Goal: Communication & Community: Ask a question

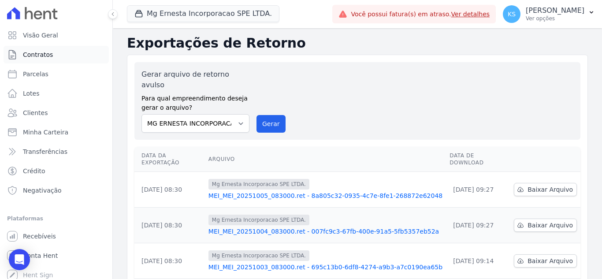
click at [36, 58] on span "Contratos" at bounding box center [38, 54] width 30 height 9
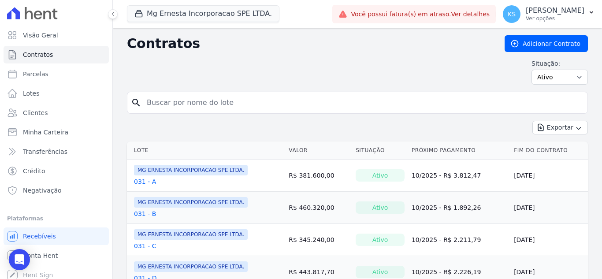
click at [188, 104] on input "search" at bounding box center [362, 103] width 442 height 18
type input "54"
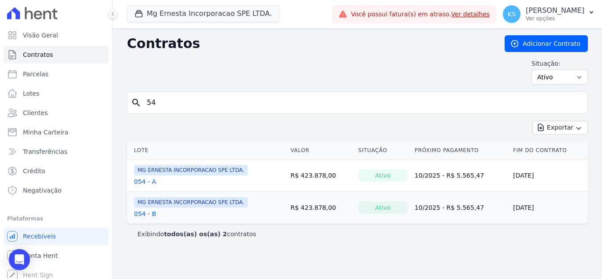
click at [142, 179] on link "054 - A" at bounding box center [145, 181] width 22 height 9
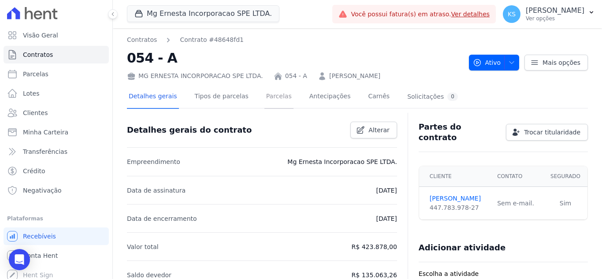
click at [272, 101] on link "Parcelas" at bounding box center [278, 96] width 29 height 23
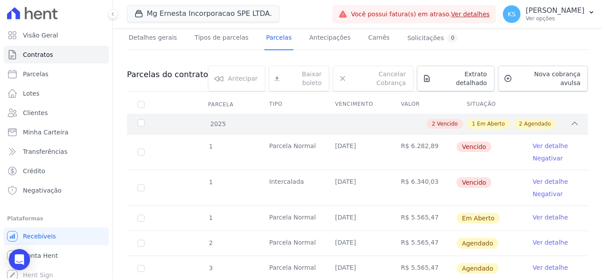
scroll to position [44, 0]
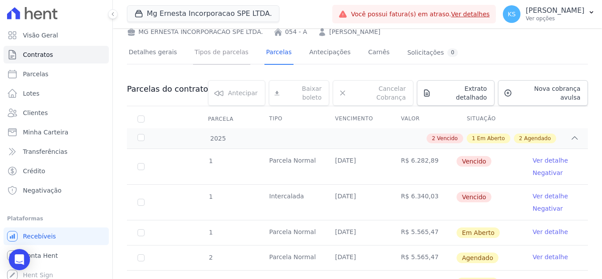
click at [213, 50] on link "Tipos de parcelas" at bounding box center [221, 52] width 57 height 23
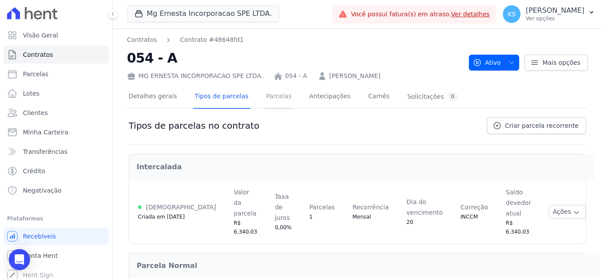
click at [269, 103] on link "Parcelas" at bounding box center [278, 96] width 29 height 23
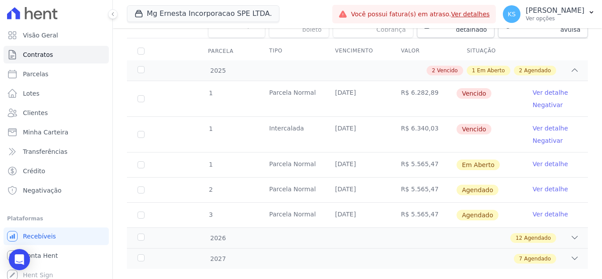
scroll to position [121, 0]
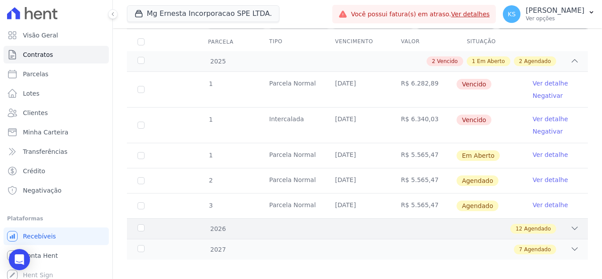
click at [532, 225] on span "Agendado" at bounding box center [537, 229] width 27 height 8
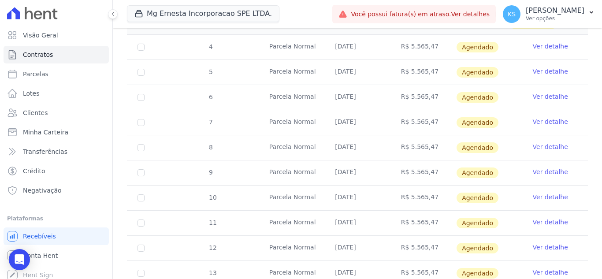
scroll to position [423, 0]
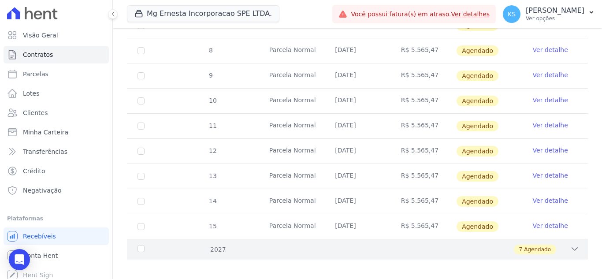
click at [528, 245] on span "Agendado" at bounding box center [537, 249] width 27 height 8
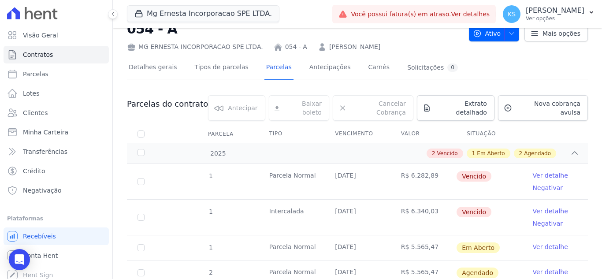
scroll to position [0, 0]
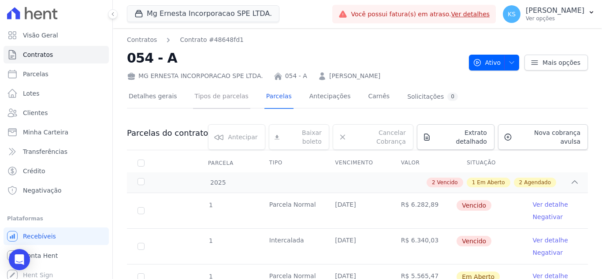
click at [231, 105] on link "Tipos de parcelas" at bounding box center [221, 96] width 57 height 23
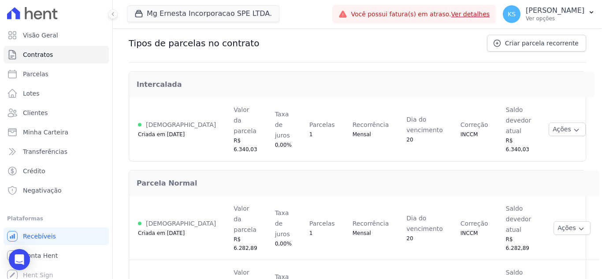
scroll to position [83, 0]
click at [550, 122] on button "Ações" at bounding box center [567, 129] width 37 height 14
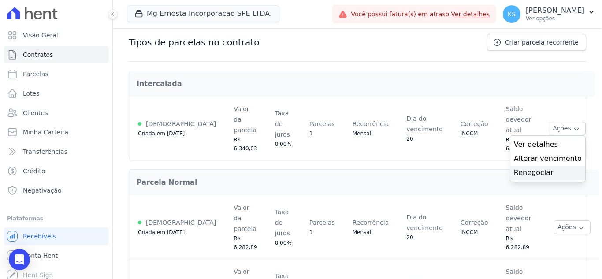
click at [527, 167] on link "Renegociar" at bounding box center [548, 172] width 68 height 11
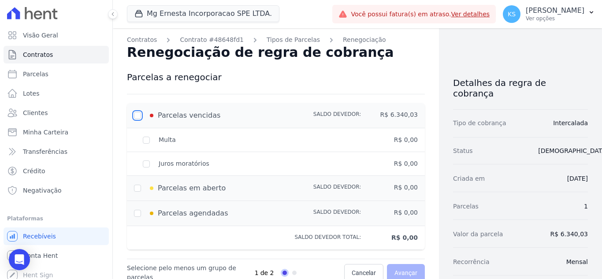
click at [138, 112] on input "checkbox" at bounding box center [137, 115] width 7 height 7
checkbox input "true"
click at [148, 140] on div "Multa" at bounding box center [219, 139] width 170 height 9
click at [140, 189] on div "Parcelas em aberto" at bounding box center [219, 188] width 170 height 11
click at [137, 188] on div "Parcelas em aberto" at bounding box center [219, 188] width 170 height 11
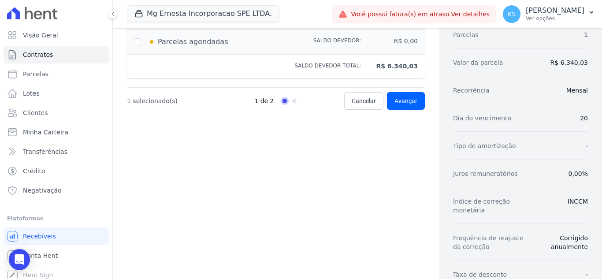
scroll to position [176, 0]
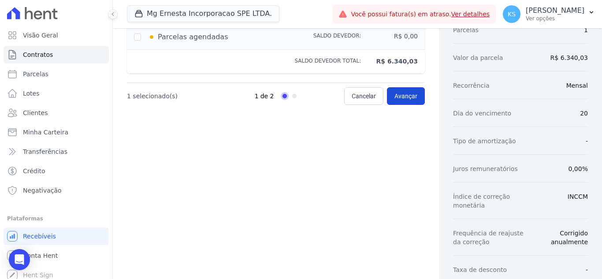
click at [399, 96] on span "Avançar" at bounding box center [405, 96] width 23 height 9
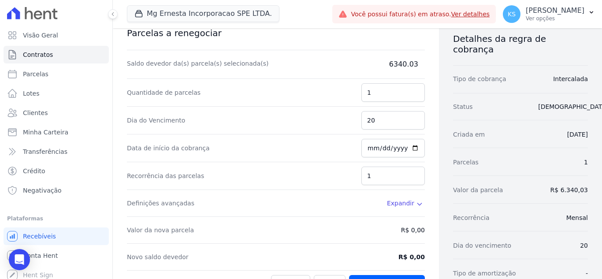
scroll to position [0, 0]
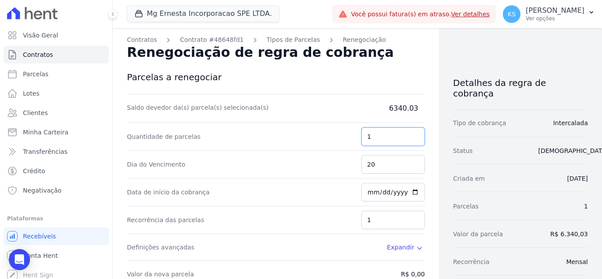
click at [376, 137] on input "1" at bounding box center [392, 136] width 63 height 19
click at [412, 133] on input "2" at bounding box center [392, 136] width 63 height 19
click at [412, 132] on input "3" at bounding box center [392, 136] width 63 height 19
click at [412, 132] on input "4" at bounding box center [392, 136] width 63 height 19
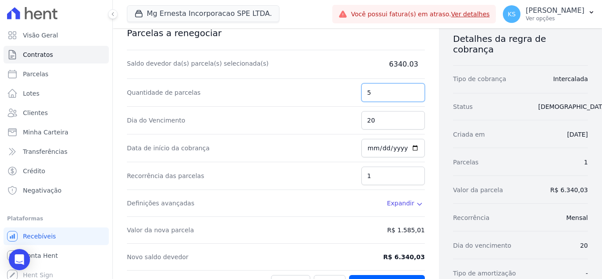
click at [409, 89] on input "5" at bounding box center [392, 92] width 63 height 19
click at [412, 97] on input "4" at bounding box center [392, 92] width 63 height 19
click at [410, 94] on input "3" at bounding box center [392, 92] width 63 height 19
type input "4"
click at [412, 89] on input "4" at bounding box center [392, 92] width 63 height 19
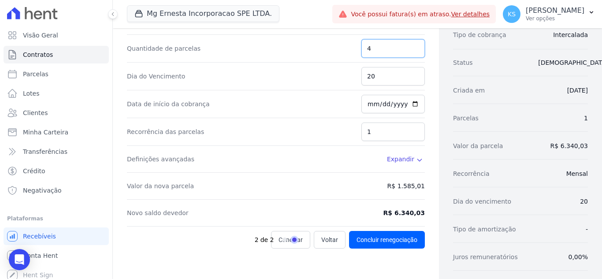
scroll to position [0, 0]
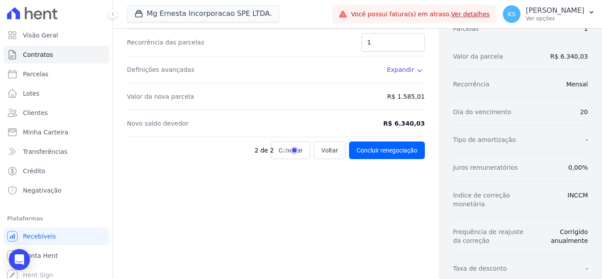
scroll to position [220, 0]
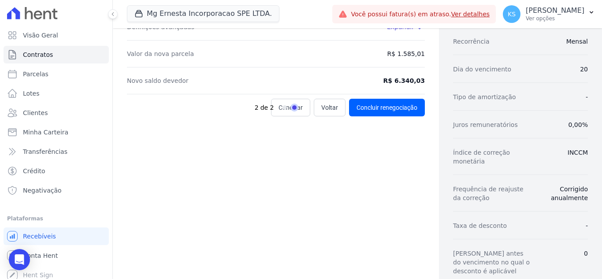
click at [327, 111] on div "2 de 2" at bounding box center [297, 108] width 85 height 18
click at [316, 111] on div "2 de 2" at bounding box center [297, 108] width 85 height 18
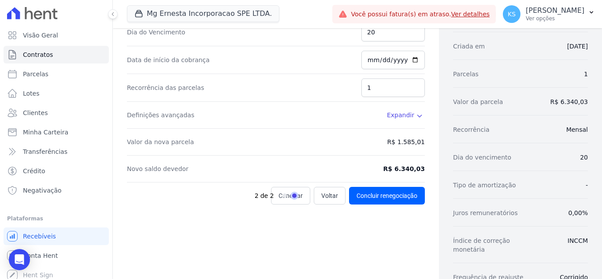
click at [325, 197] on div "2 de 2" at bounding box center [297, 196] width 85 height 18
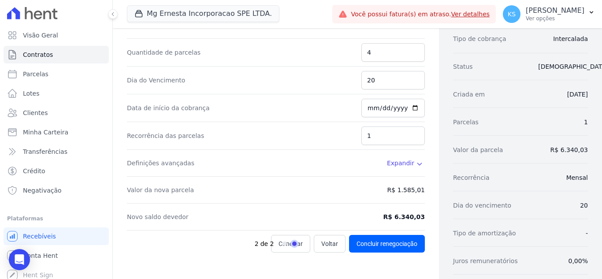
scroll to position [0, 0]
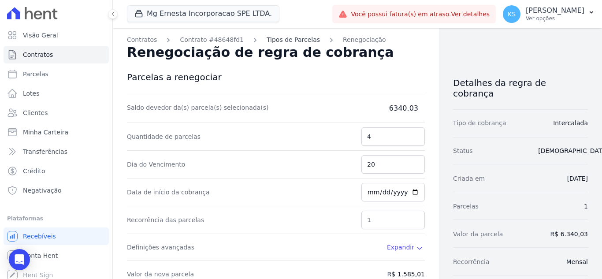
click at [271, 41] on link "Tipos de Parcelas" at bounding box center [293, 39] width 53 height 9
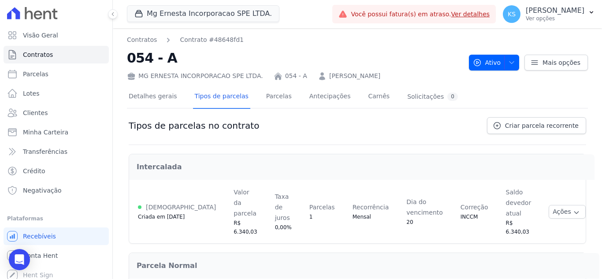
scroll to position [83, 0]
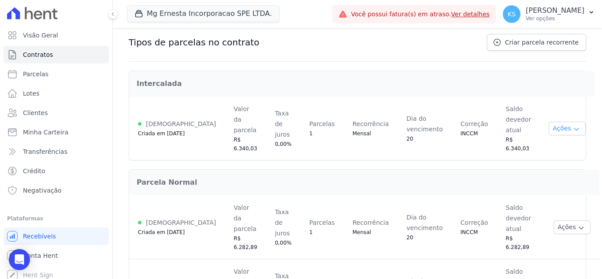
click at [549, 122] on button "Ações" at bounding box center [567, 129] width 37 height 14
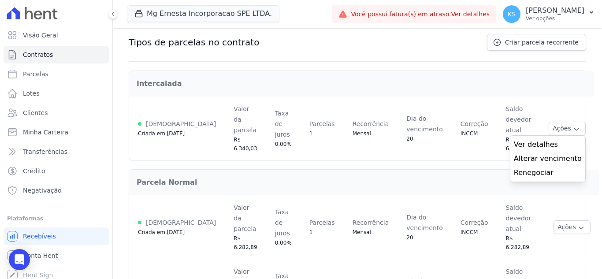
drag, startPoint x: 461, startPoint y: 160, endPoint x: 466, endPoint y: 162, distance: 4.9
click at [460, 177] on h2 "Parcela Normal" at bounding box center [364, 182] width 455 height 11
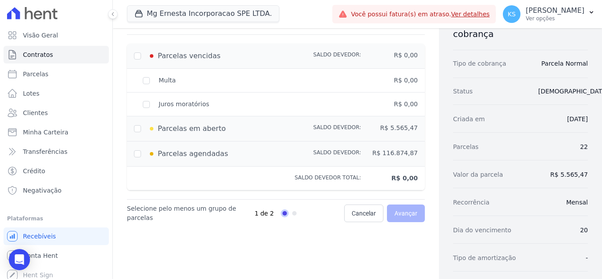
scroll to position [44, 0]
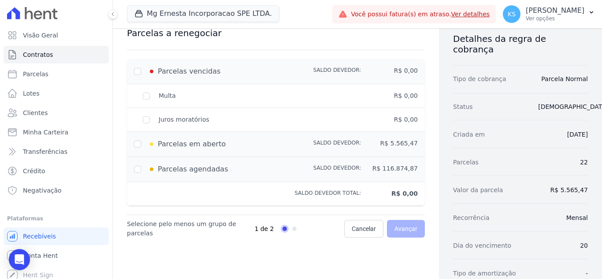
click at [138, 72] on div "Parcelas vencidas" at bounding box center [219, 71] width 170 height 11
click at [137, 71] on div "Parcelas vencidas" at bounding box center [219, 71] width 170 height 11
click at [137, 72] on div "Parcelas vencidas" at bounding box center [219, 71] width 170 height 11
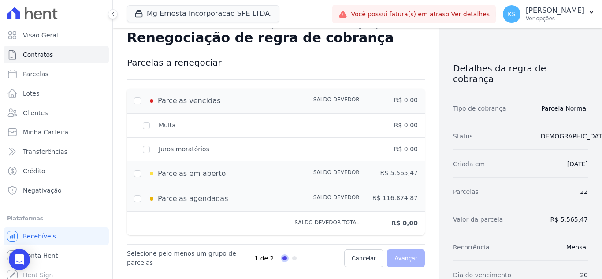
scroll to position [0, 0]
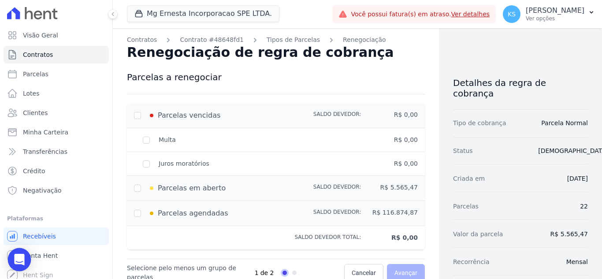
click at [24, 263] on icon "Open Intercom Messenger" at bounding box center [19, 259] width 11 height 11
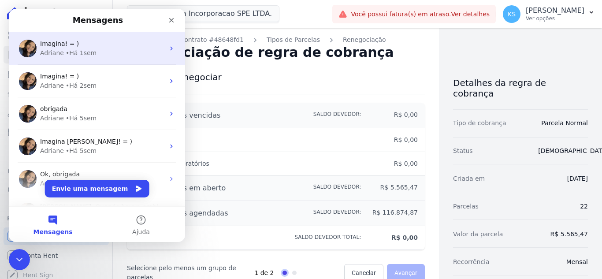
click at [75, 52] on div "• Há 1sem" at bounding box center [81, 52] width 31 height 9
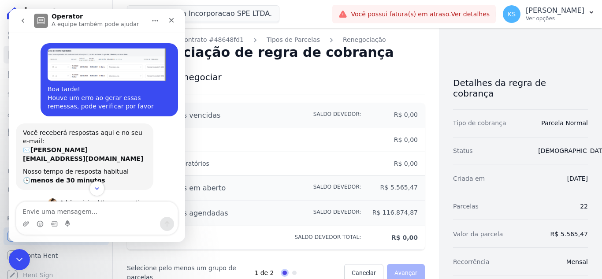
click at [101, 69] on img "Kelly diz…" at bounding box center [107, 64] width 118 height 32
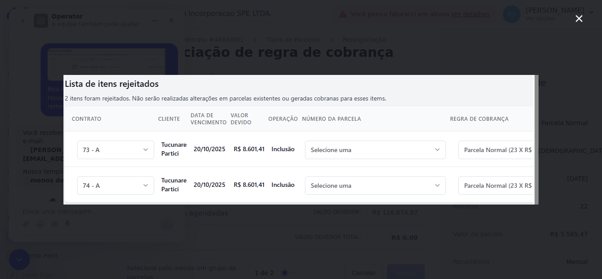
click at [580, 18] on icon "Fechar" at bounding box center [578, 18] width 7 height 7
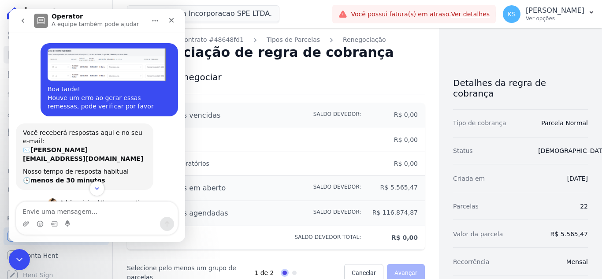
click at [25, 20] on icon "go back" at bounding box center [22, 20] width 7 height 7
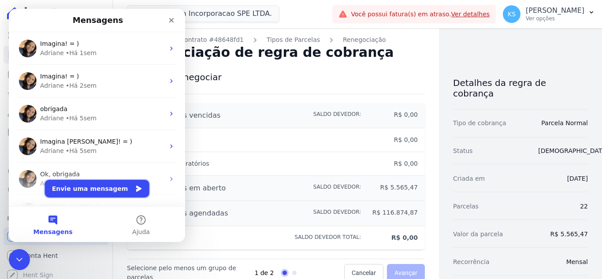
click at [92, 191] on button "Envie uma mensagem" at bounding box center [97, 189] width 104 height 18
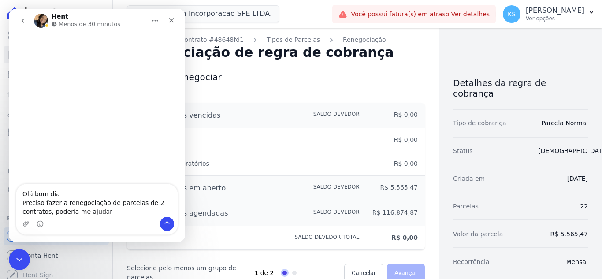
type textarea "Olá bom dia Preciso fazer a renegociação de parcelas de 2 contratos, poderia me…"
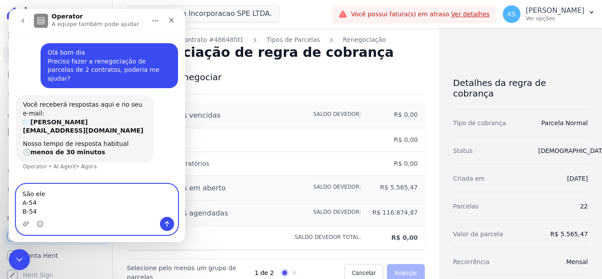
click at [52, 208] on textarea "São ele A-54 B-54" at bounding box center [96, 200] width 161 height 33
click at [54, 194] on textarea "São ele A-54 B-54" at bounding box center [96, 200] width 161 height 33
type textarea "São eles: A-54 B-54"
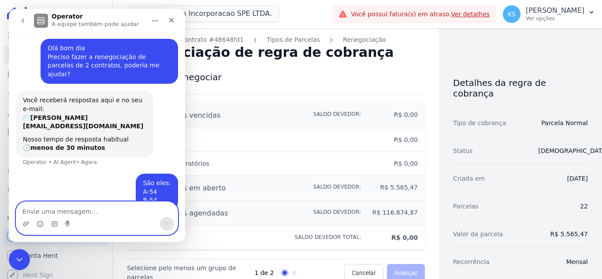
scroll to position [5, 0]
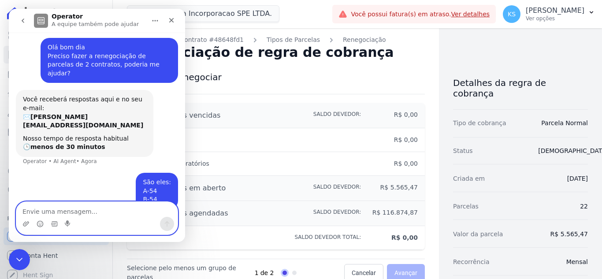
click at [28, 209] on textarea "Envie uma mensagem..." at bounding box center [96, 209] width 161 height 15
click at [48, 210] on textarea "Envie uma mensagem..." at bounding box center [96, 209] width 161 height 15
click at [40, 214] on textarea "Envie uma mensagem..." at bounding box center [96, 209] width 161 height 15
paste textarea "Lorem Ipsu Dolorsi Am.Cons Adip Elits Doeiu Tempori Utlabore ETDOLOREMA(A) 68 7…"
type textarea "Lorem Ipsu Dolorsi Am.Cons Adip Elits Doeiu Tempori Utlabore ETDOLOREMA(A) 68 7…"
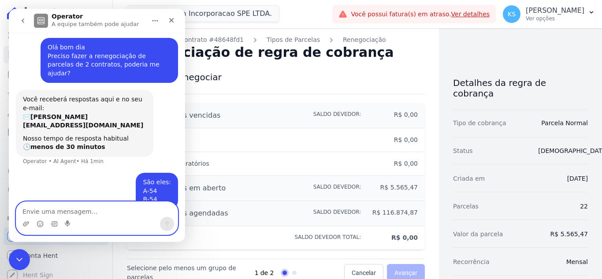
click at [37, 204] on textarea "Envie uma mensagem..." at bounding box center [96, 209] width 161 height 15
paste textarea "Lorem Ipsu Dolorsi Am.Cons Adip Elits Doeiu Tempori Utlabore ETDOLOREMA(A) 68 7…"
type textarea "Lorem Ipsu Dolorsi Am.Cons Adip Elits Doeiu Tempori Utlabore ETDOLOREMA(A) 68 7…"
click at [35, 211] on textarea "Envie uma mensagem..." at bounding box center [96, 209] width 161 height 15
paste textarea "Lorem Ipsu Dolorsi Am.Cons Adip Elits Doeiu Tempori Utlabore ETDOLOREMA(A) 68 7…"
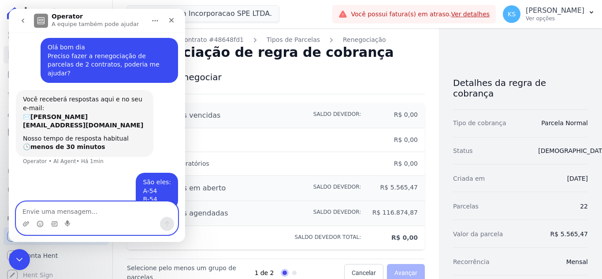
type textarea "Lorem Ipsu Dolorsi Am.Cons Adip Elits Doeiu Tempori Utlabore ETDOLOREMA(A) 68 7…"
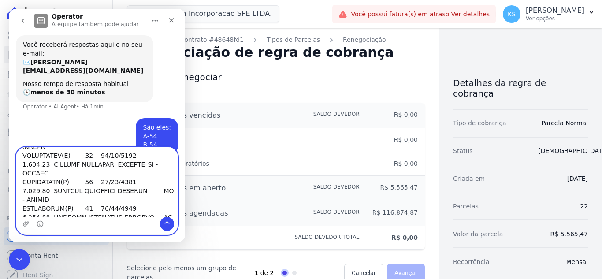
scroll to position [368, 0]
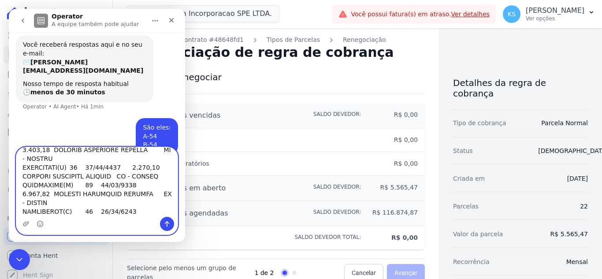
drag, startPoint x: 22, startPoint y: 154, endPoint x: 136, endPoint y: 260, distance: 155.9
click at [136, 242] on html "Operator A equipe também pode ajudar [PERSON_NAME] bom dia Preciso fazer a rene…" at bounding box center [97, 125] width 176 height 233
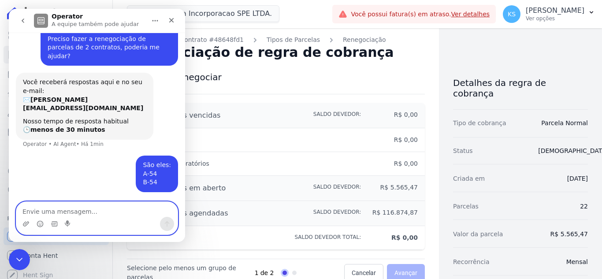
scroll to position [5, 0]
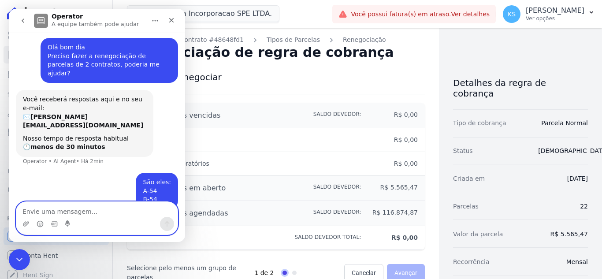
click at [41, 212] on textarea "Envie uma mensagem..." at bounding box center [96, 209] width 161 height 15
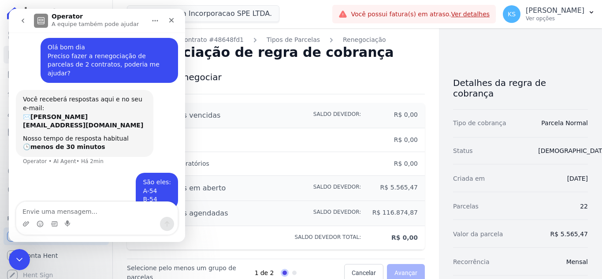
scroll to position [37, 0]
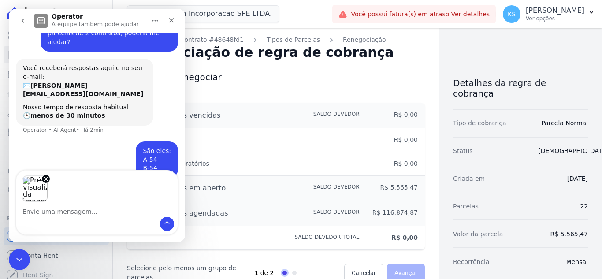
click at [71, 185] on div "Pré-visualizações de imagens" at bounding box center [96, 186] width 161 height 31
drag, startPoint x: 53, startPoint y: 218, endPoint x: 55, endPoint y: 214, distance: 4.9
click at [54, 217] on div "Messenger da Intercom" at bounding box center [96, 224] width 161 height 14
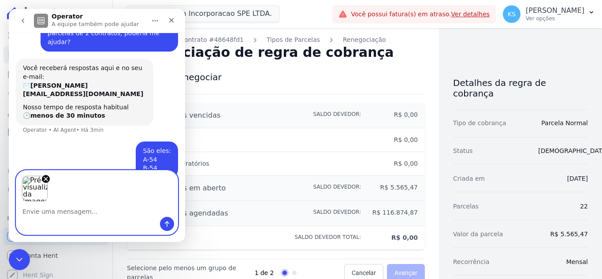
click at [55, 213] on textarea "Envie uma mensagem..." at bounding box center [96, 209] width 161 height 15
click at [168, 225] on icon "Enviar uma mensagem" at bounding box center [166, 223] width 7 height 7
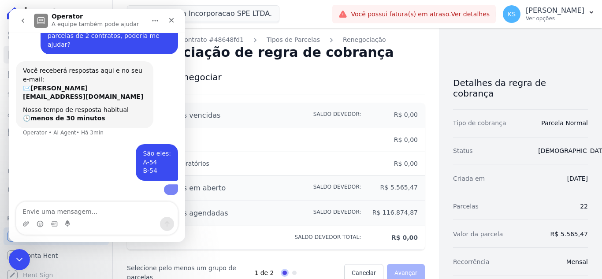
scroll to position [111, 0]
click at [56, 212] on textarea "Envie uma mensagem..." at bounding box center [96, 209] width 161 height 15
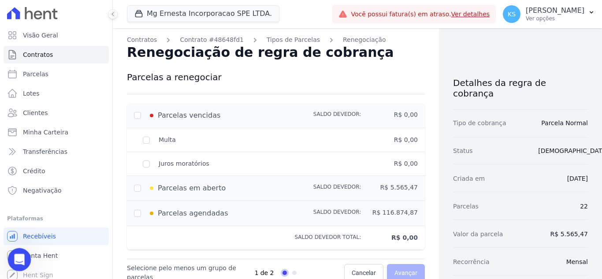
click at [22, 257] on icon "Abertura do Messenger da Intercom" at bounding box center [18, 258] width 15 height 15
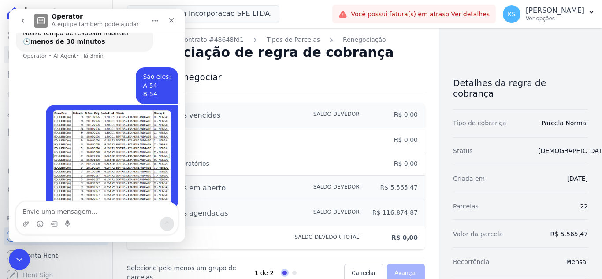
click at [100, 141] on img "Kelly diz…" at bounding box center [112, 157] width 118 height 94
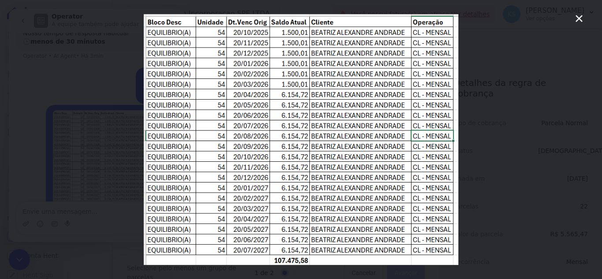
click at [578, 16] on icon "Fechar" at bounding box center [579, 18] width 11 height 11
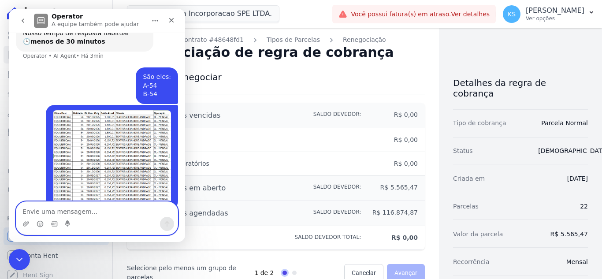
click at [64, 208] on textarea "Envie uma mensagem..." at bounding box center [96, 209] width 161 height 15
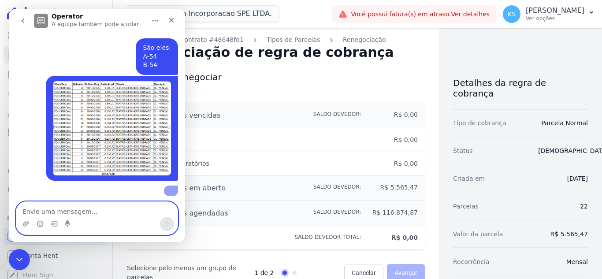
scroll to position [215, 0]
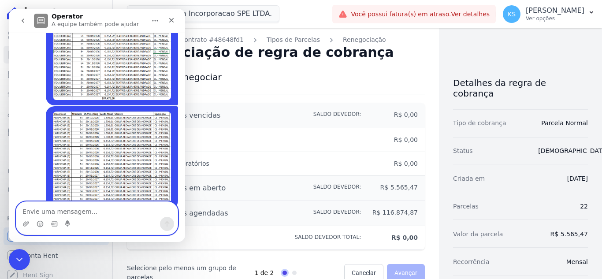
click at [81, 133] on img "Kelly diz…" at bounding box center [112, 157] width 118 height 93
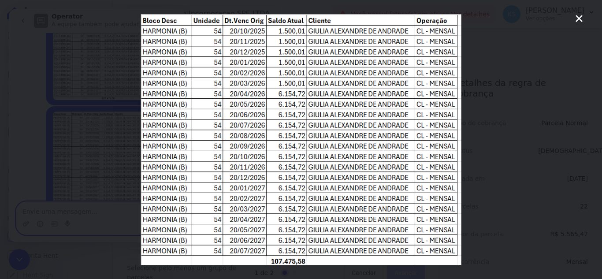
click at [575, 15] on icon "Fechar" at bounding box center [579, 18] width 11 height 11
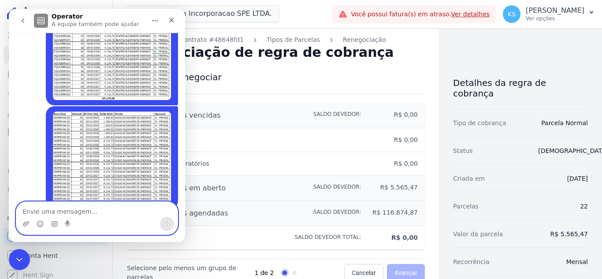
scroll to position [83, 0]
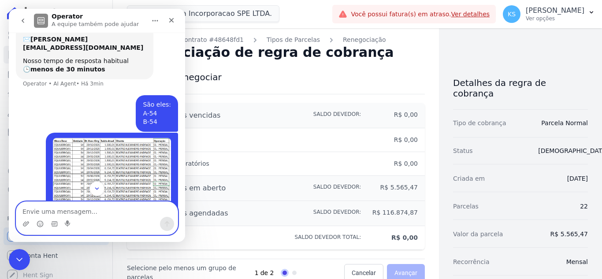
click at [112, 141] on img "Kelly diz…" at bounding box center [112, 185] width 118 height 94
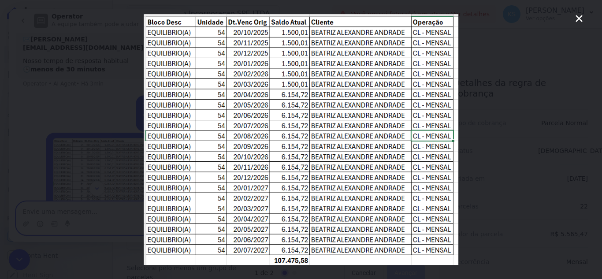
click at [579, 14] on icon "Fechar" at bounding box center [579, 18] width 11 height 11
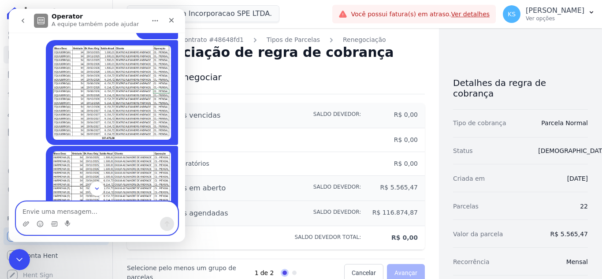
scroll to position [215, 0]
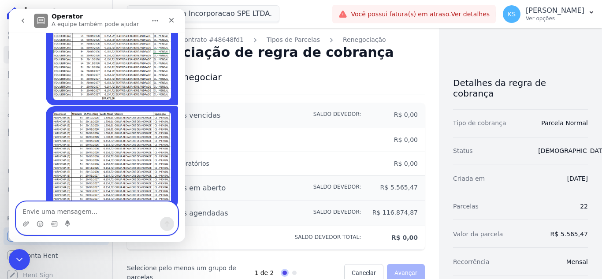
click at [109, 130] on img "Kelly diz…" at bounding box center [112, 157] width 118 height 93
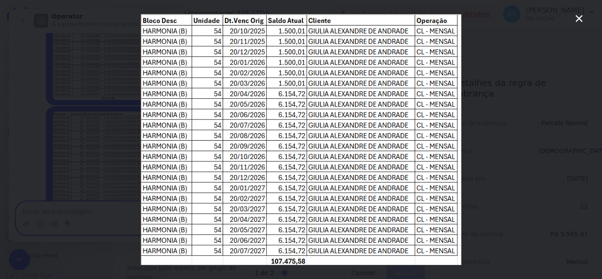
click at [577, 17] on icon "Fechar" at bounding box center [579, 18] width 11 height 11
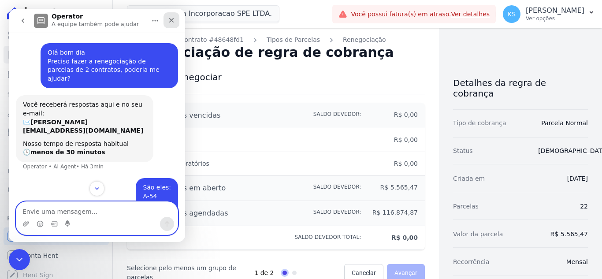
click at [171, 19] on icon "Fechar" at bounding box center [171, 20] width 7 height 7
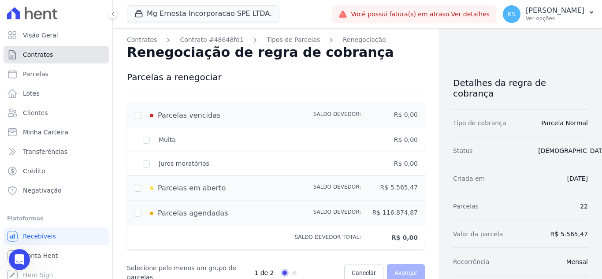
click at [37, 54] on span "Contratos" at bounding box center [38, 54] width 30 height 9
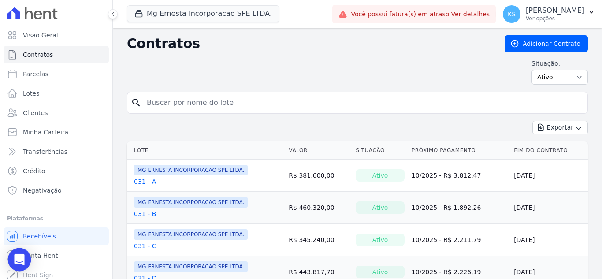
click at [22, 261] on icon "Open Intercom Messenger" at bounding box center [19, 259] width 11 height 11
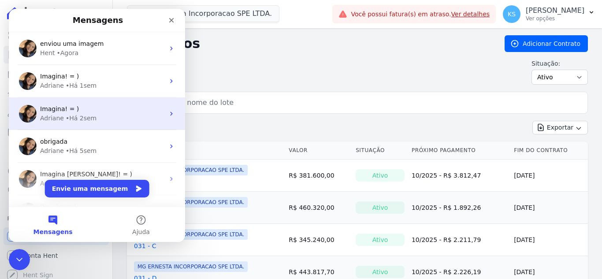
click at [73, 115] on div "• Há 2sem" at bounding box center [81, 118] width 31 height 9
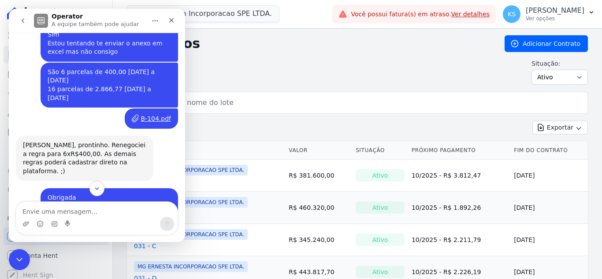
scroll to position [1556, 0]
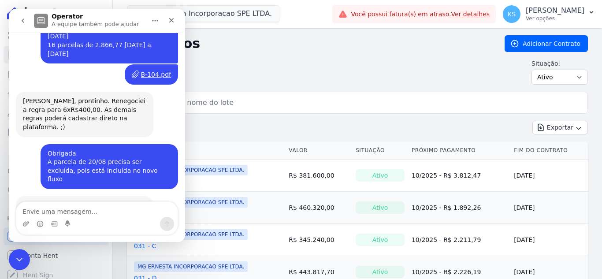
click at [67, 227] on img "Adriane diz…" at bounding box center [82, 245] width 118 height 36
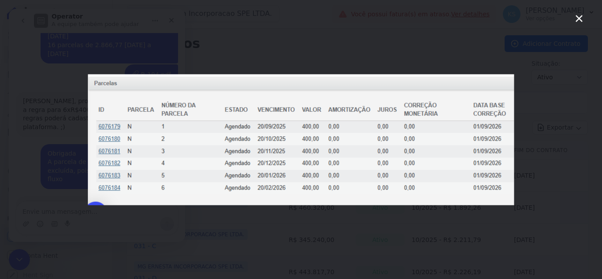
click at [575, 18] on icon "Fechar" at bounding box center [579, 18] width 11 height 11
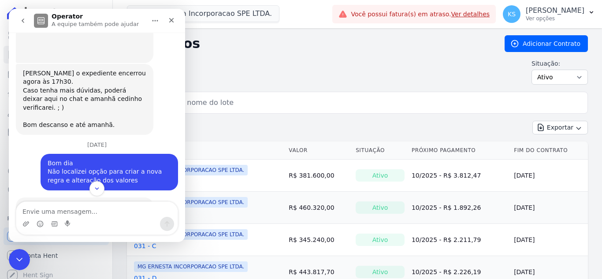
scroll to position [543, 0]
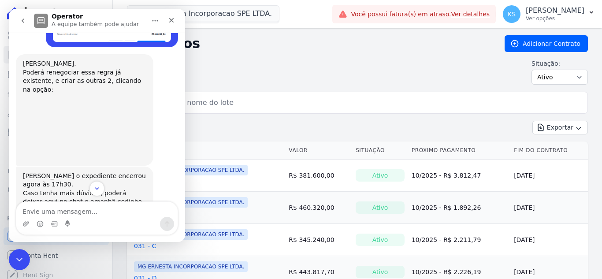
click at [23, 20] on icon "go back" at bounding box center [23, 21] width 3 height 4
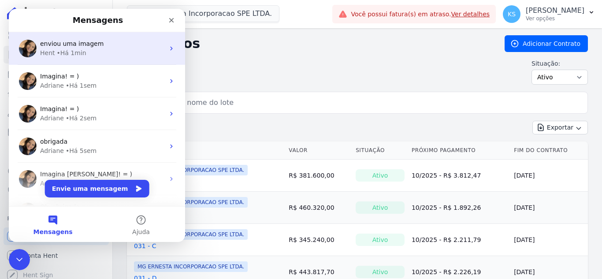
scroll to position [0, 0]
click at [68, 50] on div "• Há 1min" at bounding box center [72, 52] width 30 height 9
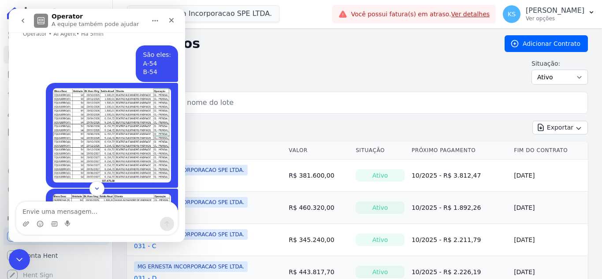
scroll to position [171, 0]
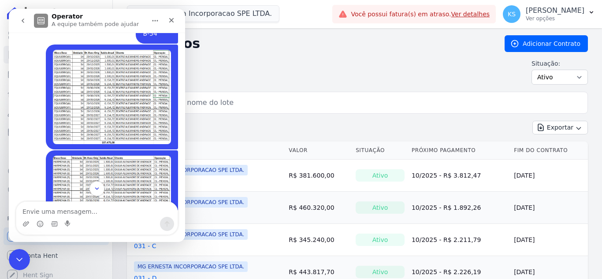
click at [85, 99] on img "Kelly diz…" at bounding box center [112, 97] width 118 height 94
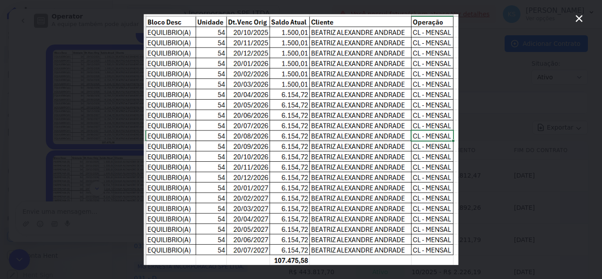
scroll to position [0, 0]
click at [578, 19] on icon "Fechar" at bounding box center [579, 18] width 11 height 11
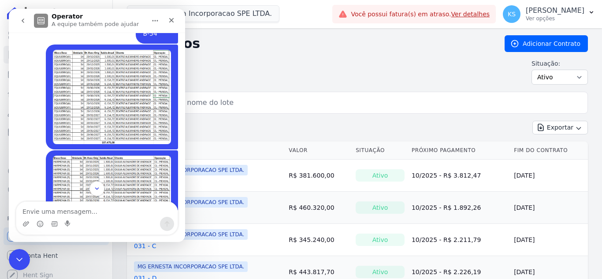
click at [127, 156] on img "Kelly diz…" at bounding box center [112, 202] width 118 height 93
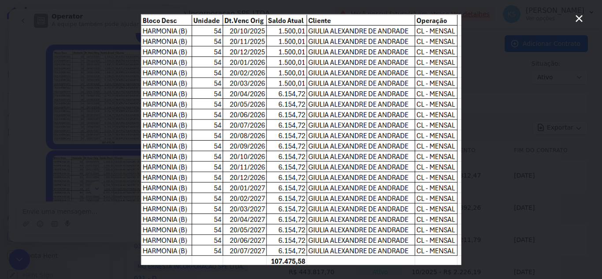
click at [577, 16] on icon "Fechar" at bounding box center [579, 18] width 11 height 11
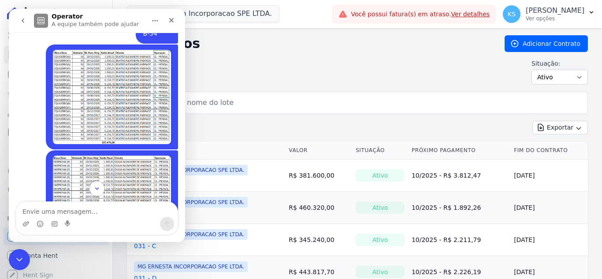
scroll to position [192, 0]
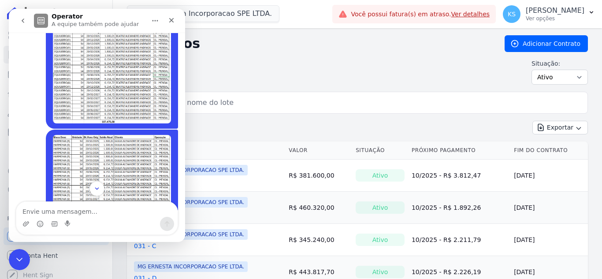
click at [245, 68] on div "Situação: Ativo Todos Pausado Distratado Rascunho Expirado Encerrado" at bounding box center [357, 72] width 461 height 26
click at [176, 18] on div "Fechar" at bounding box center [171, 20] width 16 height 16
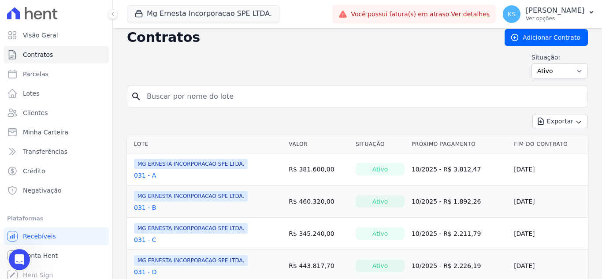
scroll to position [0, 0]
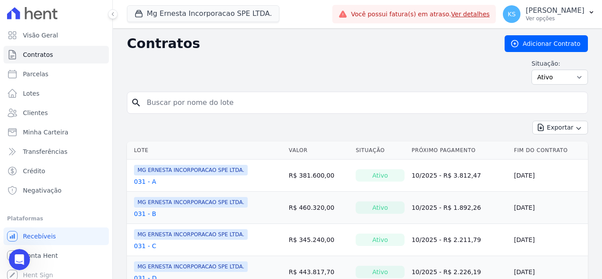
click at [167, 100] on input "search" at bounding box center [362, 103] width 442 height 18
type input "54"
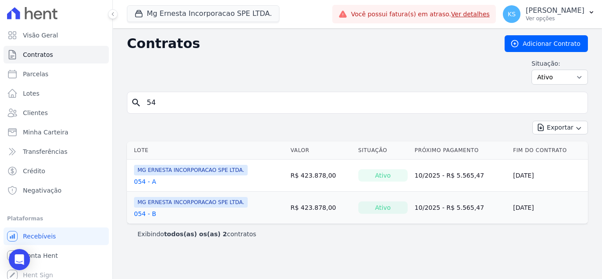
click at [137, 181] on link "054 - A" at bounding box center [145, 181] width 22 height 9
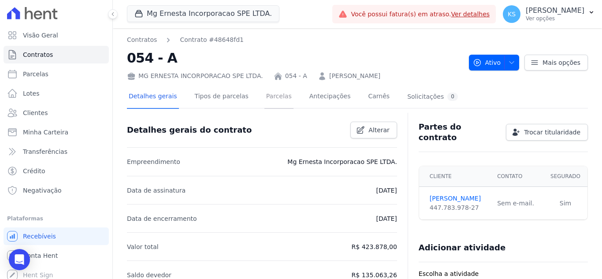
click at [271, 102] on link "Parcelas" at bounding box center [278, 96] width 29 height 23
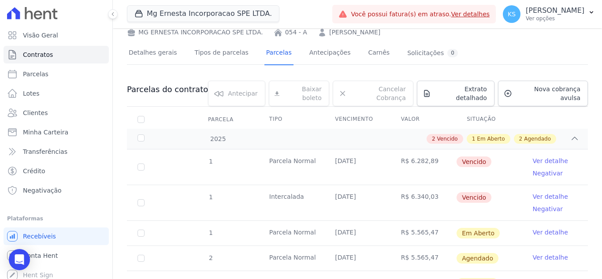
scroll to position [121, 0]
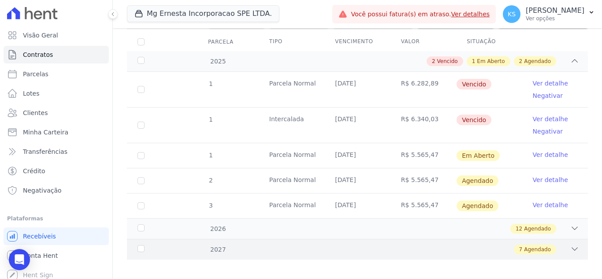
click at [532, 245] on span "Agendado" at bounding box center [537, 249] width 27 height 8
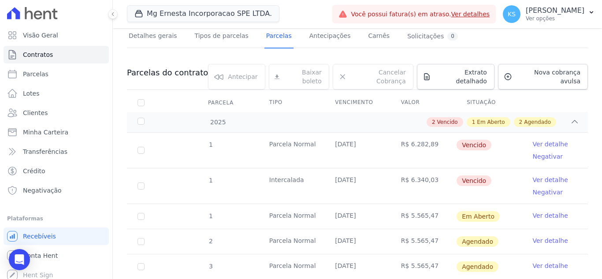
scroll to position [0, 0]
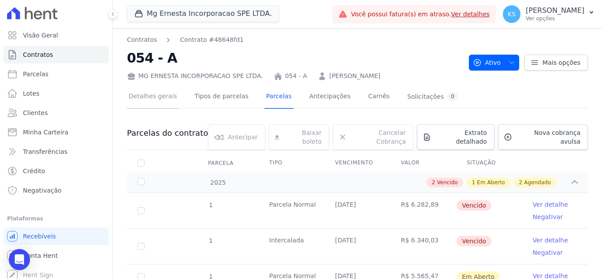
click at [141, 104] on link "Detalhes gerais" at bounding box center [153, 96] width 52 height 23
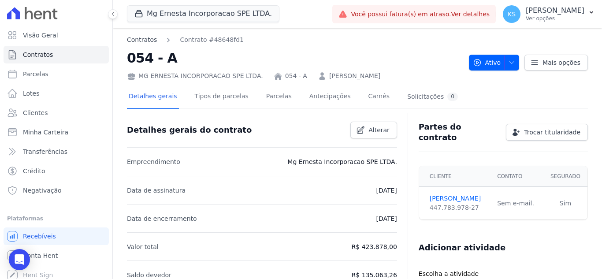
click at [140, 40] on link "Contratos" at bounding box center [142, 39] width 30 height 9
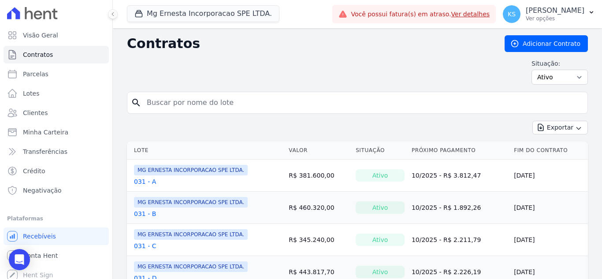
drag, startPoint x: 160, startPoint y: 104, endPoint x: 160, endPoint y: 97, distance: 6.2
click at [160, 103] on input "search" at bounding box center [362, 103] width 442 height 18
type input "54"
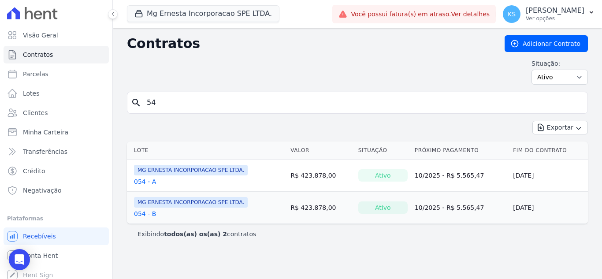
click at [143, 203] on span "MG ERNESTA INCORPORACAO SPE LTDA." at bounding box center [191, 202] width 114 height 11
click at [137, 214] on link "054 - B" at bounding box center [145, 213] width 22 height 9
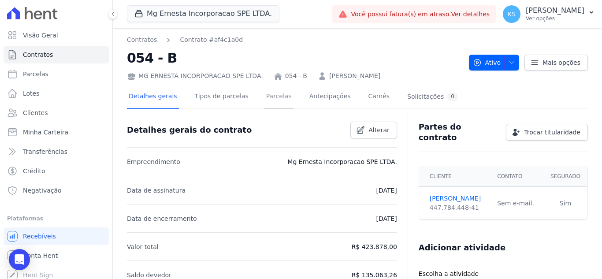
click at [276, 104] on link "Parcelas" at bounding box center [278, 96] width 29 height 23
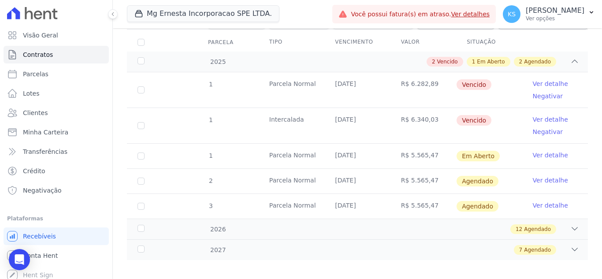
scroll to position [121, 0]
click at [572, 248] on icon at bounding box center [575, 249] width 6 height 3
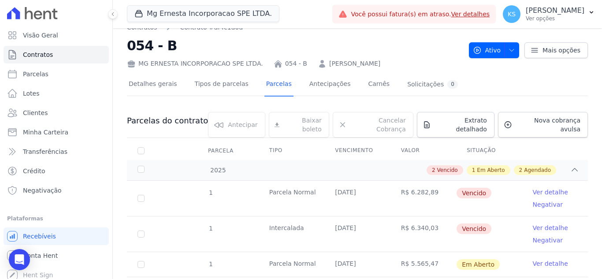
scroll to position [0, 0]
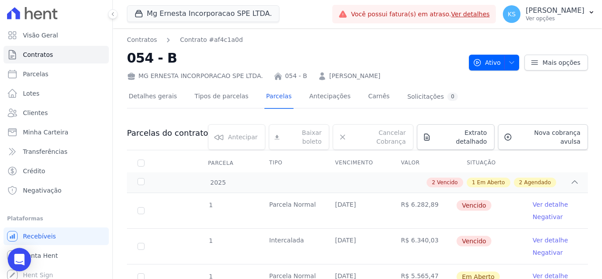
click at [18, 264] on div "Open Intercom Messenger" at bounding box center [19, 259] width 23 height 23
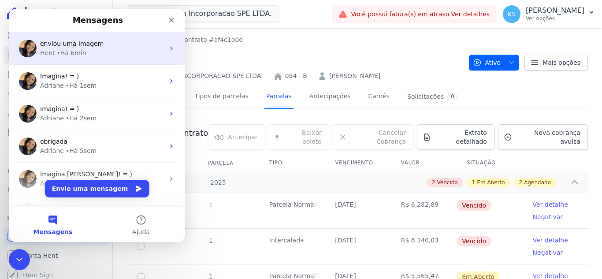
click at [80, 54] on div "• Há 6min" at bounding box center [72, 52] width 30 height 9
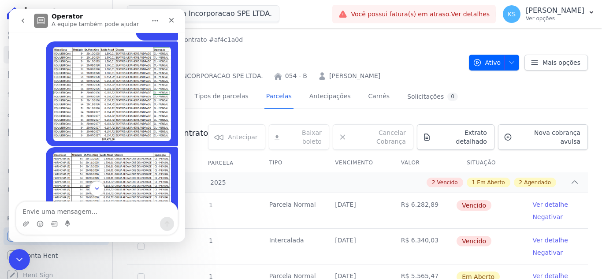
scroll to position [215, 0]
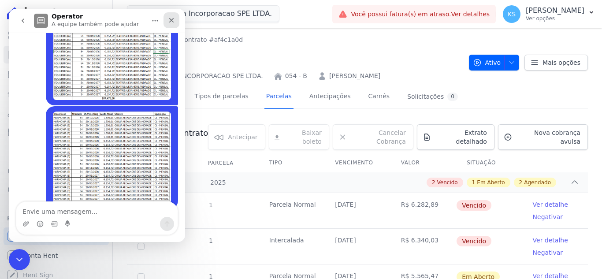
click at [172, 24] on div "Fechar" at bounding box center [171, 20] width 16 height 16
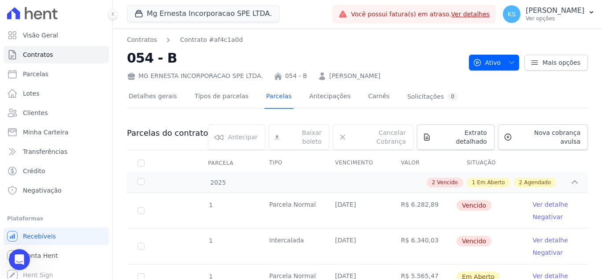
click at [315, 40] on nav "Contratos Contrato #af4c1a0d" at bounding box center [294, 39] width 335 height 9
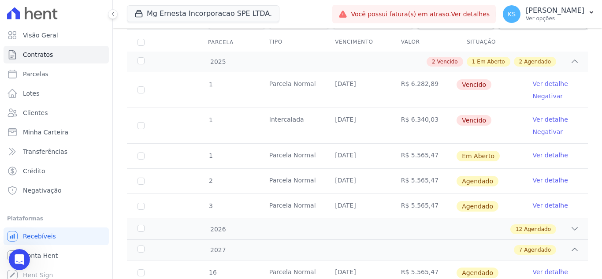
scroll to position [0, 0]
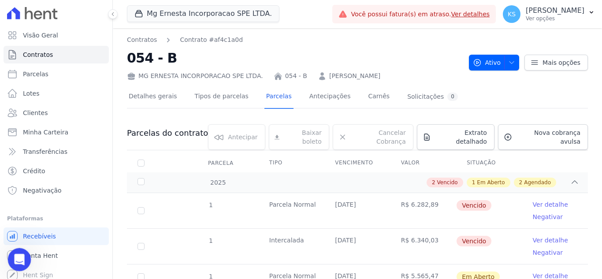
click at [20, 258] on icon "Abertura do Messenger da Intercom" at bounding box center [18, 258] width 15 height 15
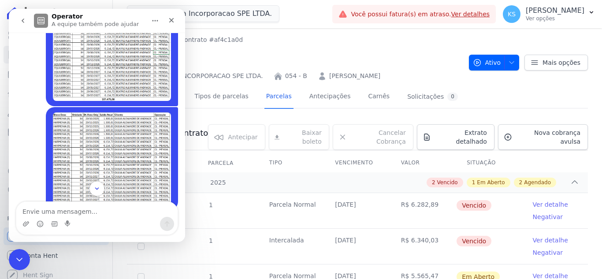
scroll to position [215, 0]
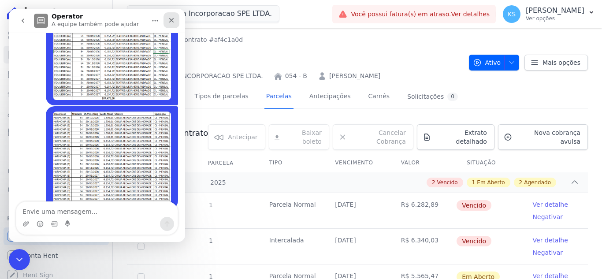
click at [171, 22] on icon "Fechar" at bounding box center [171, 20] width 5 height 5
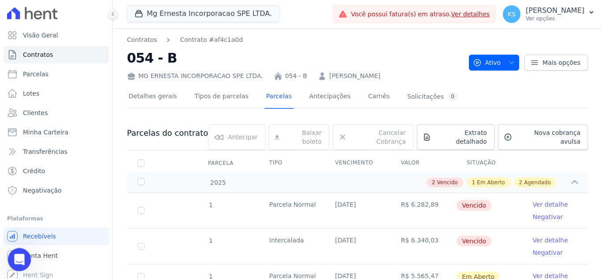
click at [20, 261] on icon "Abertura do Messenger da Intercom" at bounding box center [18, 258] width 15 height 15
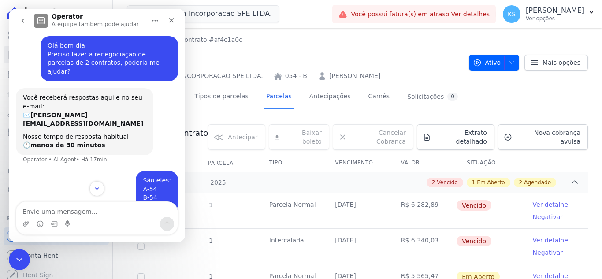
scroll to position [0, 0]
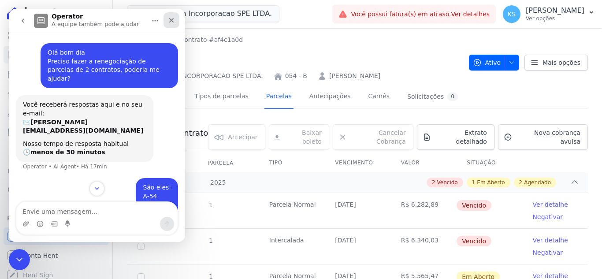
click at [173, 19] on icon "Fechar" at bounding box center [171, 20] width 5 height 5
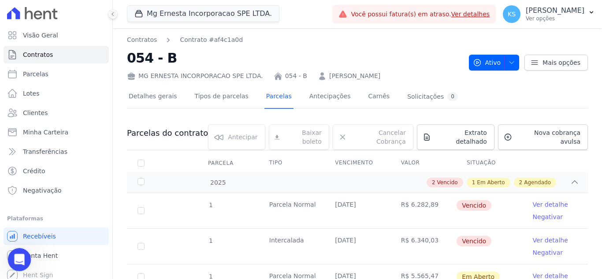
click at [25, 258] on div "Abertura do Messenger da Intercom" at bounding box center [18, 258] width 29 height 29
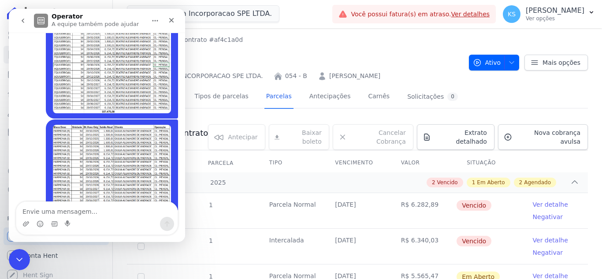
scroll to position [215, 0]
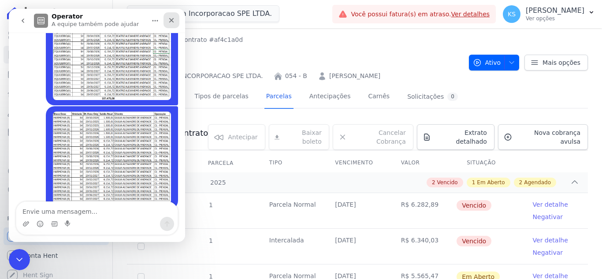
click at [169, 20] on icon "Fechar" at bounding box center [171, 20] width 7 height 7
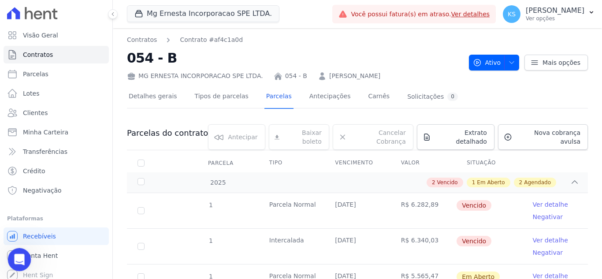
click at [17, 255] on icon "Abertura do Messenger da Intercom" at bounding box center [18, 258] width 15 height 15
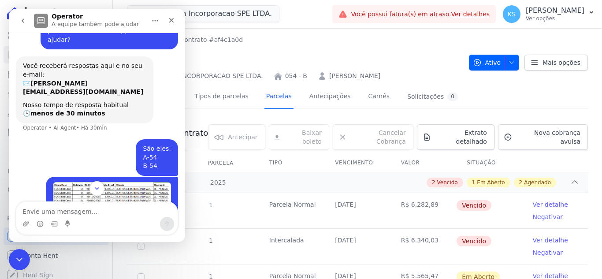
scroll to position [0, 0]
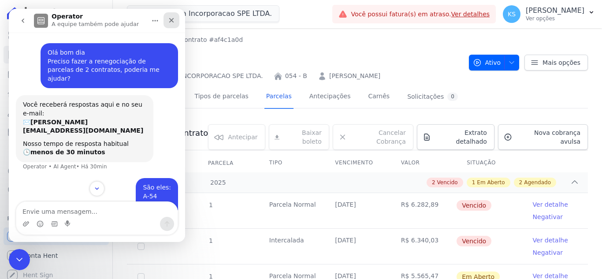
drag, startPoint x: 175, startPoint y: 16, endPoint x: 187, endPoint y: 26, distance: 15.1
click at [175, 16] on div "Fechar" at bounding box center [171, 20] width 16 height 16
